Goal: Task Accomplishment & Management: Use online tool/utility

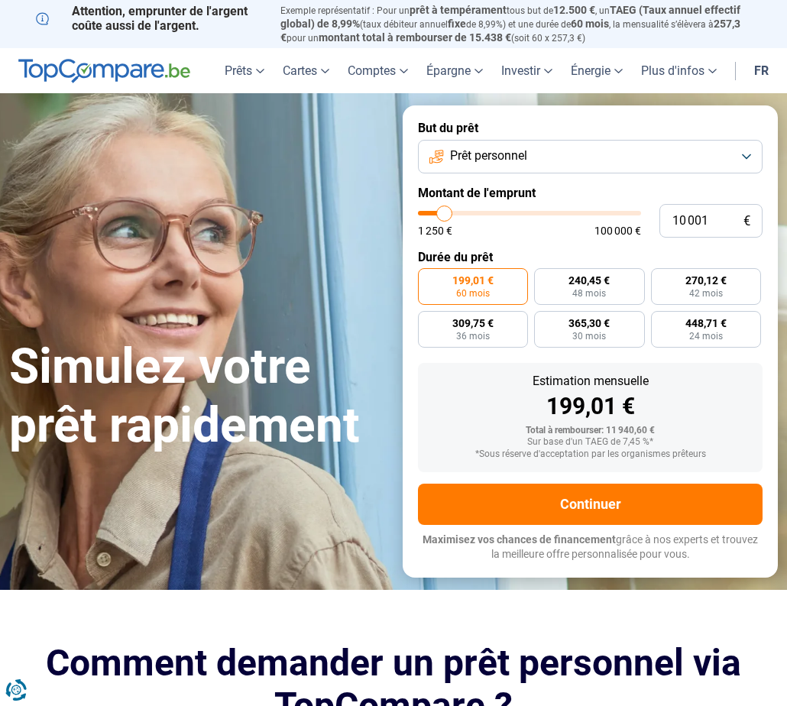
type input "100 000"
type input "100000"
click at [634, 213] on input "range" at bounding box center [529, 213] width 223 height 5
radio input "false"
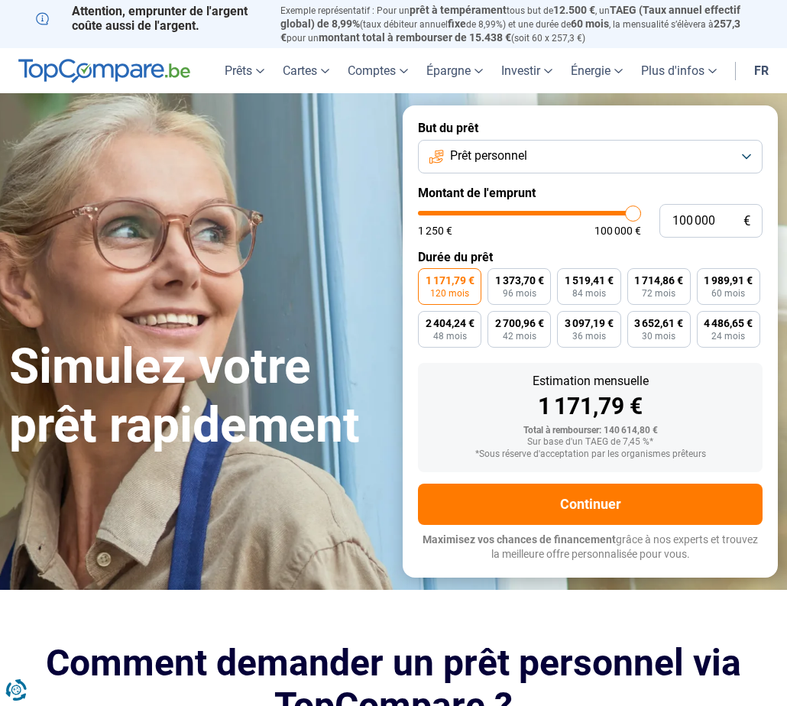
type input "77 000"
type input "77000"
type input "77 250"
type input "77250"
click at [586, 213] on input "range" at bounding box center [529, 213] width 223 height 5
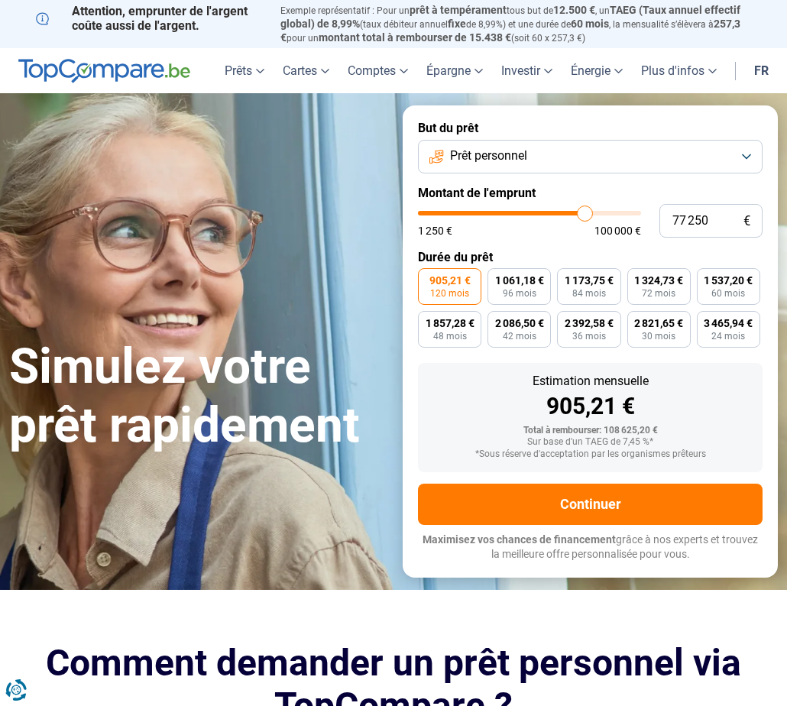
type input "77 000"
type input "77000"
type input "76 750"
type input "76750"
type input "76 000"
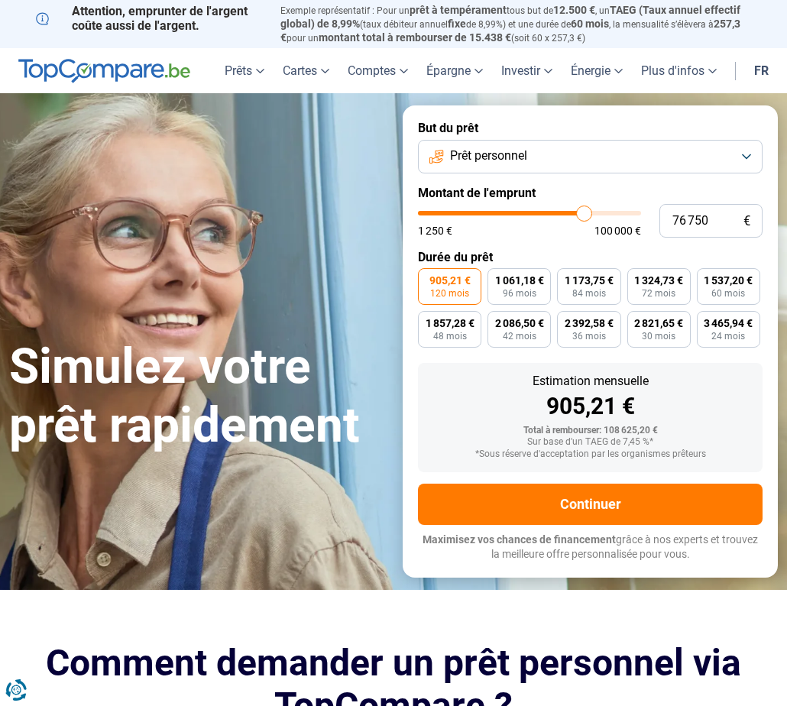
type input "76000"
type input "75 750"
type input "75750"
type input "75 250"
type input "75250"
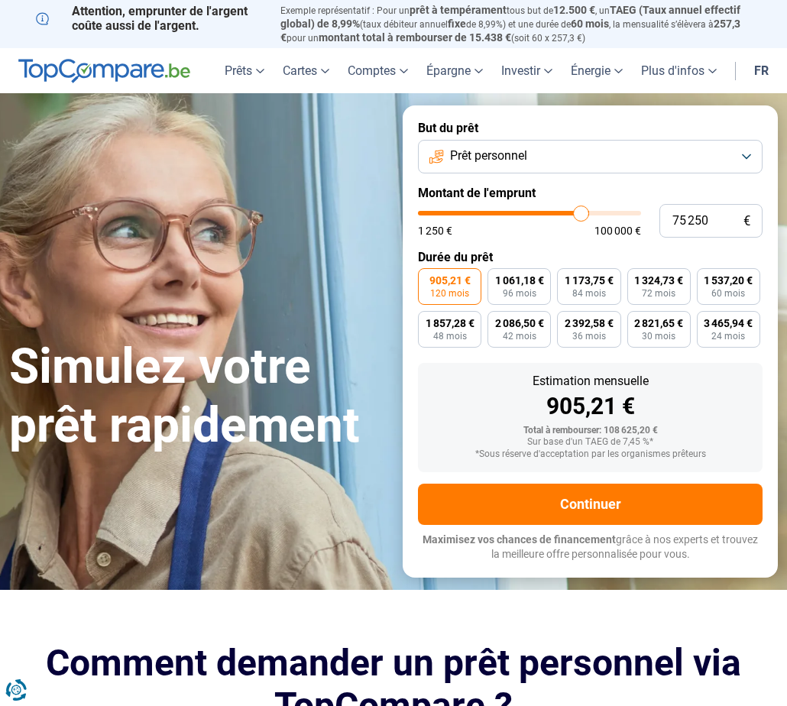
type input "75 000"
type input "75000"
type input "74 500"
type input "74500"
type input "75 250"
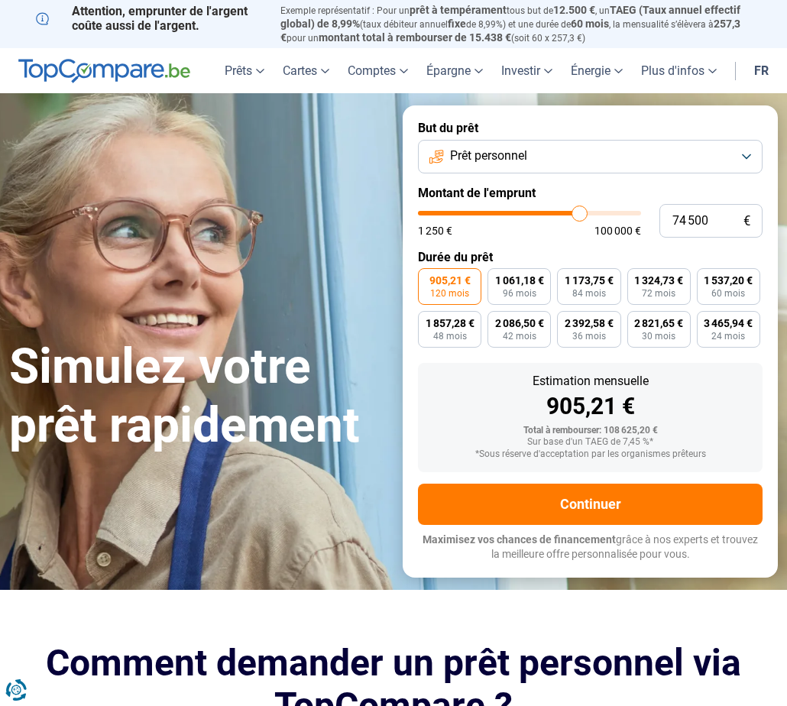
type input "75250"
type input "75 750"
type input "75750"
type input "76 000"
type input "76000"
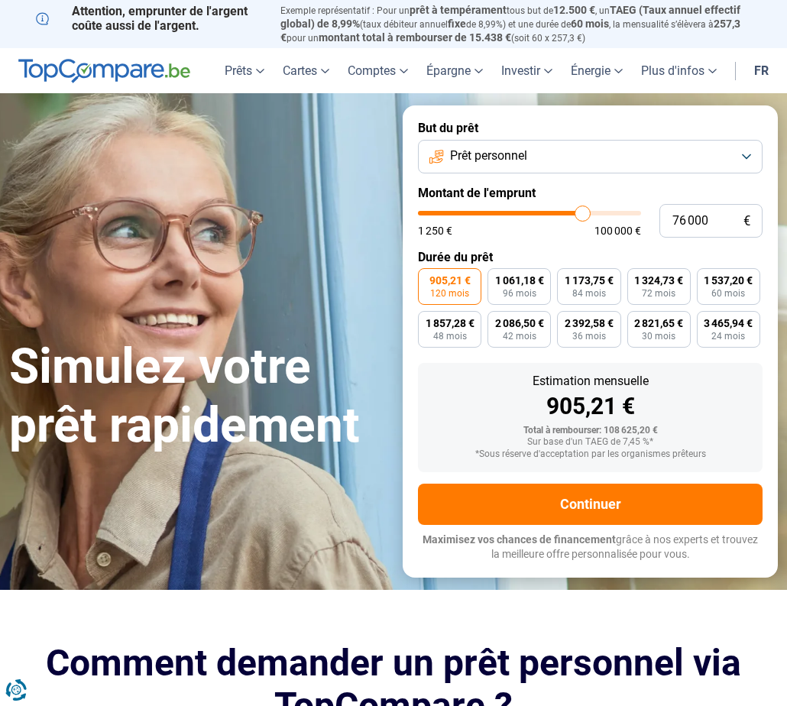
click at [583, 213] on input "range" at bounding box center [529, 213] width 223 height 5
click at [576, 157] on button "Prêt personnel" at bounding box center [590, 157] width 345 height 34
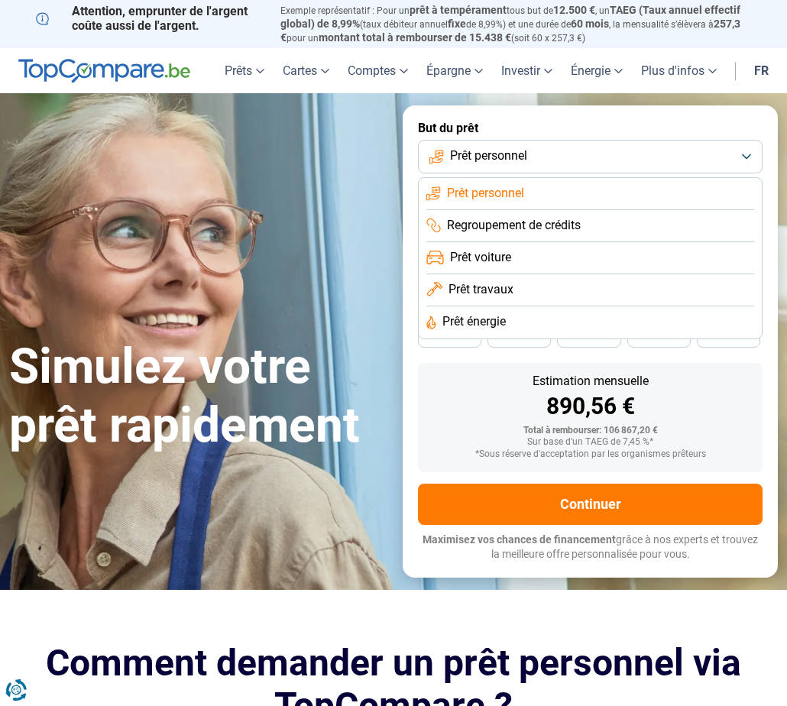
click at [520, 227] on span "Regroupement de crédits" at bounding box center [514, 225] width 134 height 17
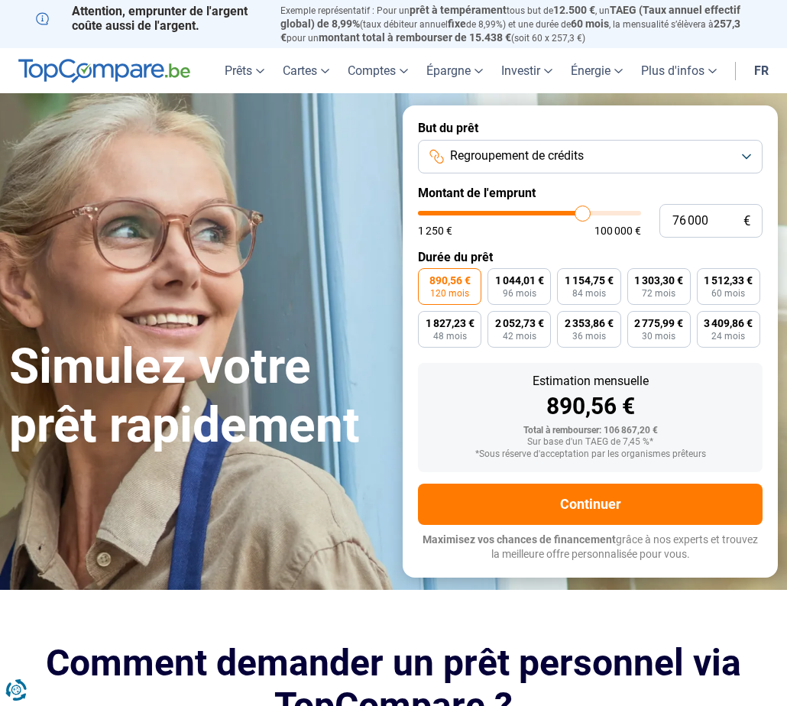
type input "100 000"
type input "100000"
click at [633, 212] on input "range" at bounding box center [529, 213] width 223 height 5
click at [746, 157] on button "Regroupement de crédits" at bounding box center [590, 157] width 345 height 34
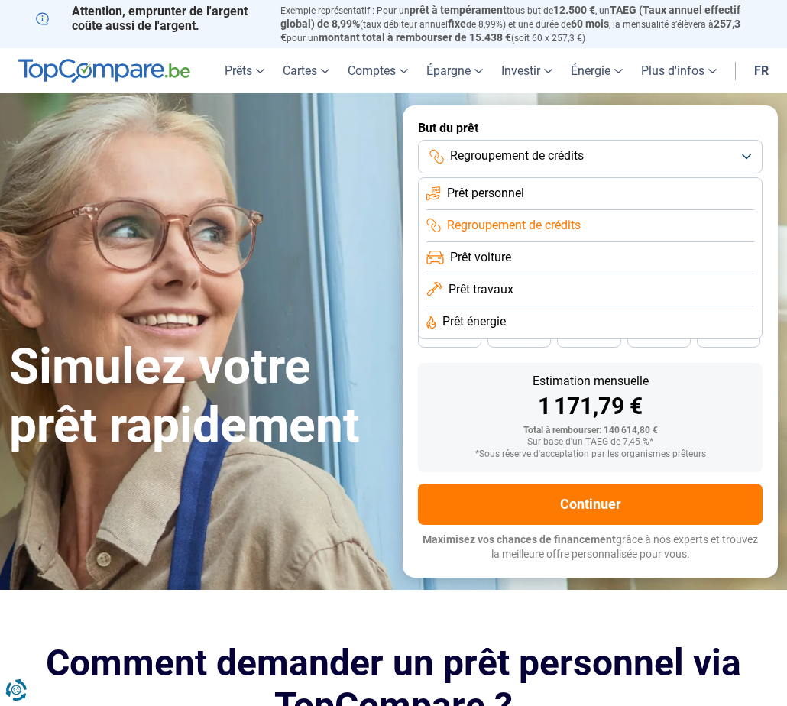
click at [302, 173] on div "Simulez votre prêt rapidement But du prêt Regroupement de crédits Prêt personne…" at bounding box center [393, 341] width 787 height 472
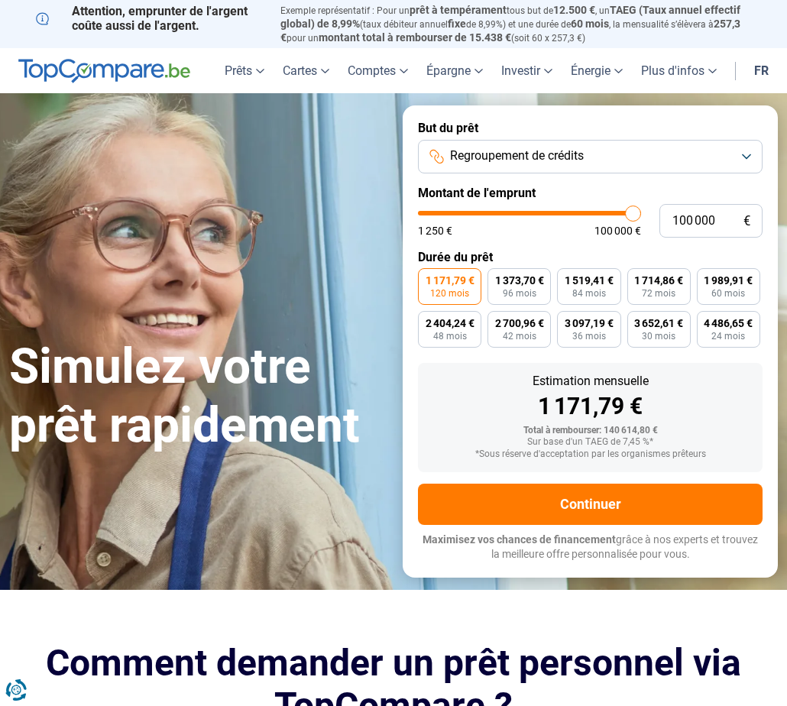
type input "39 250"
type input "39250"
click at [506, 211] on input "range" at bounding box center [529, 213] width 223 height 5
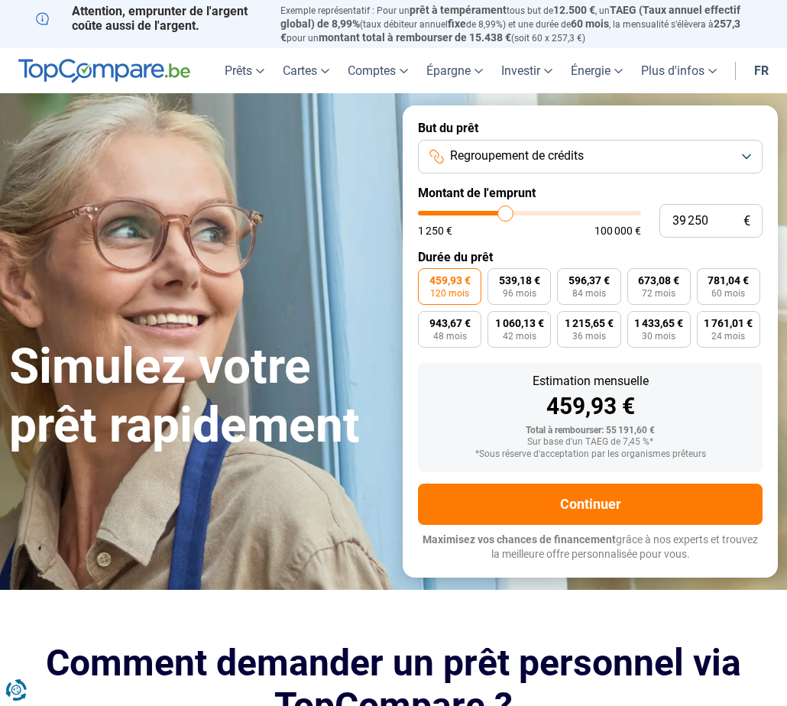
type input "41 750"
type input "41750"
click at [511, 211] on input "range" at bounding box center [529, 213] width 223 height 5
type input "43 750"
type input "43750"
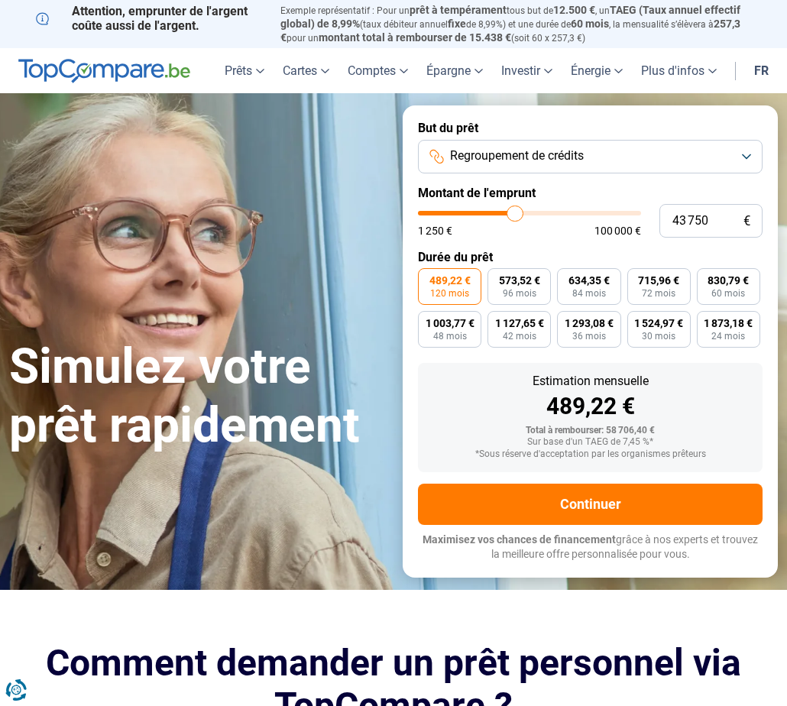
type input "44 000"
type input "44000"
click at [516, 211] on input "range" at bounding box center [529, 213] width 223 height 5
click at [517, 211] on input "range" at bounding box center [529, 213] width 223 height 5
type input "50 750"
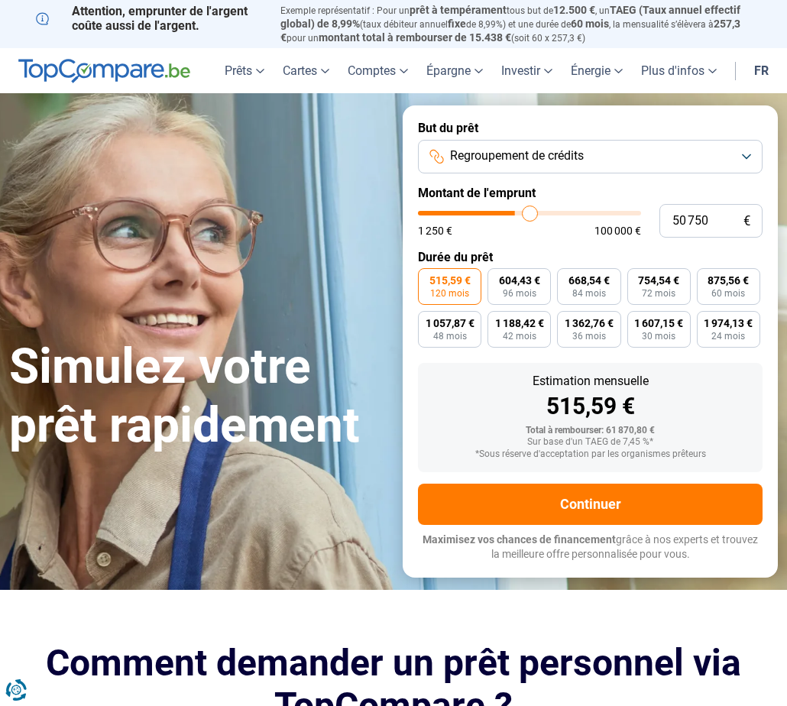
type input "50750"
click at [530, 211] on input "range" at bounding box center [529, 213] width 223 height 5
type input "50 250"
type input "50250"
type input "50 000"
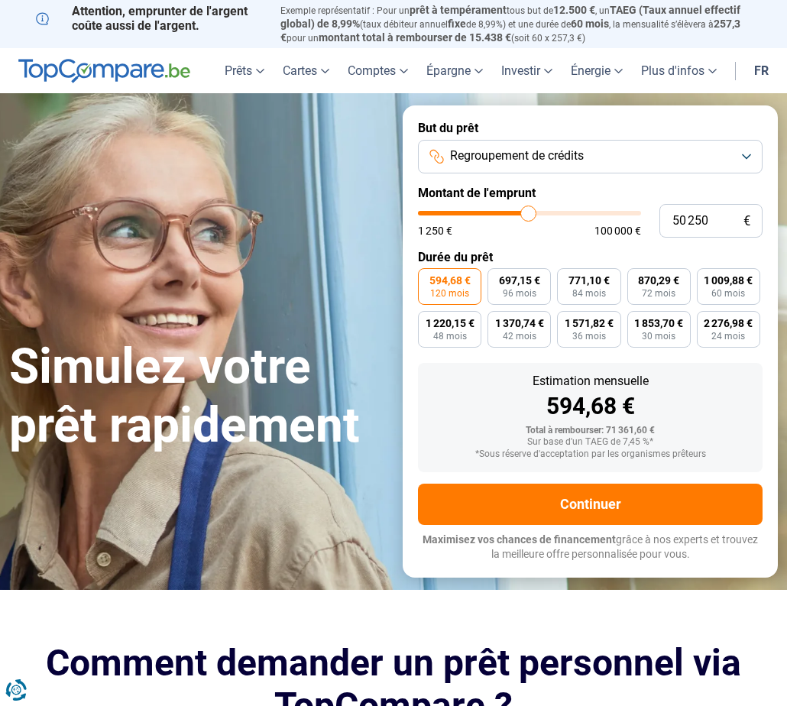
type input "50000"
type input "49 500"
type input "49500"
type input "49 250"
type input "49250"
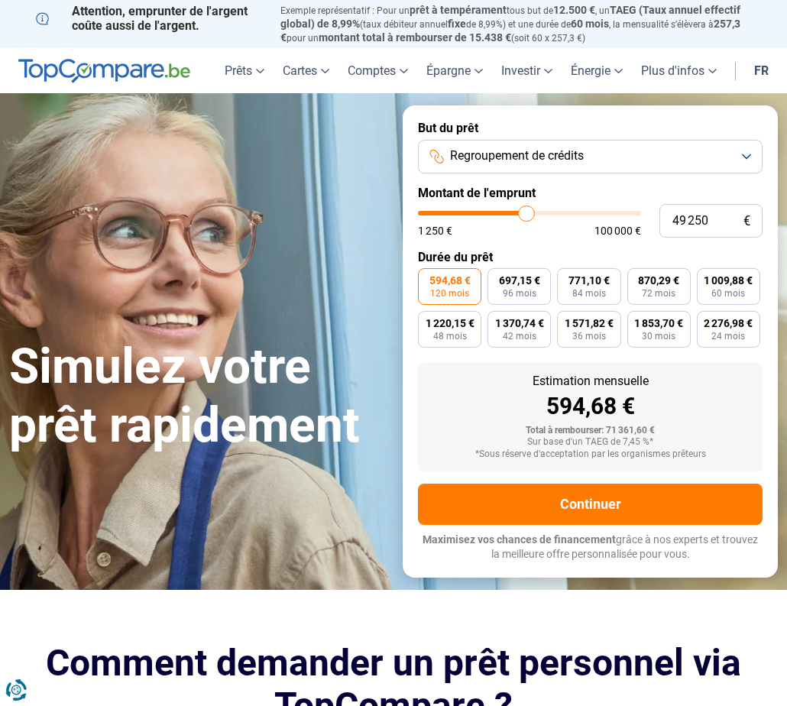
type input "48 750"
type input "48750"
type input "49 250"
type input "49250"
click at [527, 211] on input "range" at bounding box center [529, 213] width 223 height 5
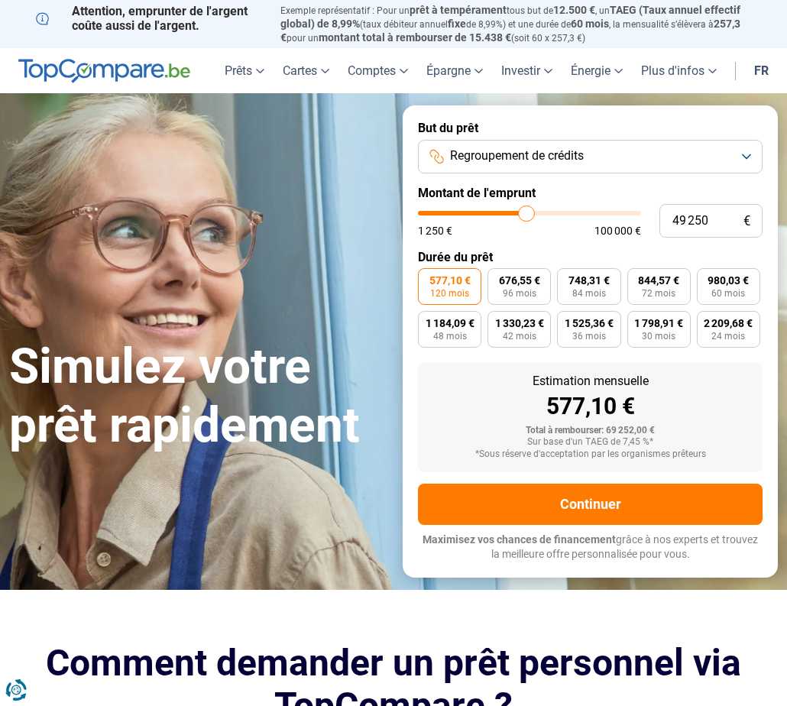
drag, startPoint x: 271, startPoint y: 352, endPoint x: 243, endPoint y: 302, distance: 57.5
click at [272, 353] on h1 "Simulez votre prêt rapidement" at bounding box center [196, 397] width 375 height 118
